Goal: Task Accomplishment & Management: Complete application form

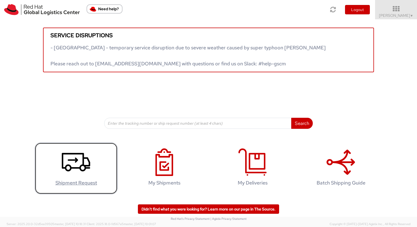
click at [89, 171] on icon at bounding box center [76, 162] width 28 height 28
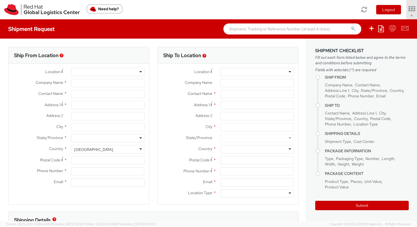
select select "806"
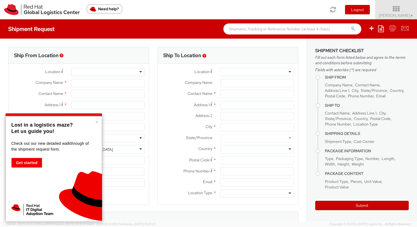
select select
type input "Red Hat, Inc."
type input "[PERSON_NAME]"
type input "[STREET_ADDRESS]"
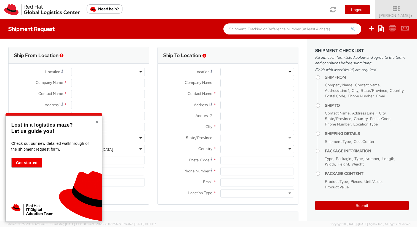
type input "RALEIGH"
type input "27601"
type input "19197165228"
type input "[EMAIL_ADDRESS][DOMAIN_NAME]"
click at [97, 122] on button "×" at bounding box center [96, 122] width 3 height 6
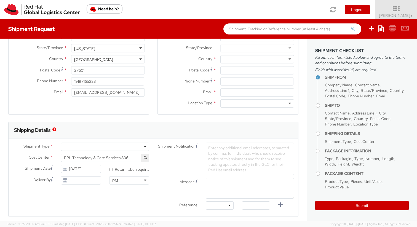
scroll to position [141, 0]
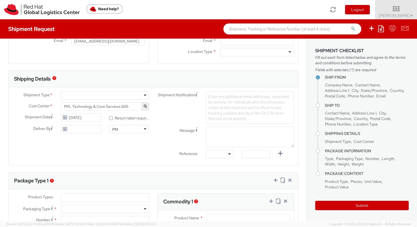
click at [146, 104] on button "button" at bounding box center [145, 107] width 8 height 8
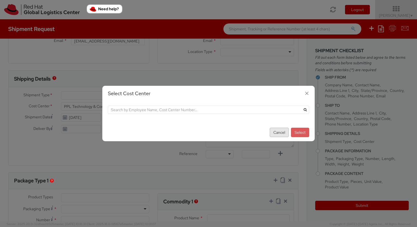
click at [279, 132] on button "Cancel" at bounding box center [279, 132] width 19 height 9
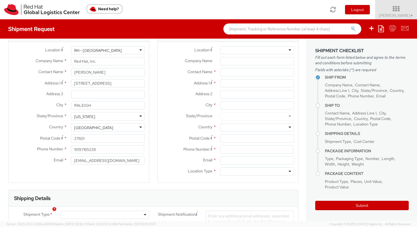
scroll to position [0, 0]
